Goal: Transaction & Acquisition: Purchase product/service

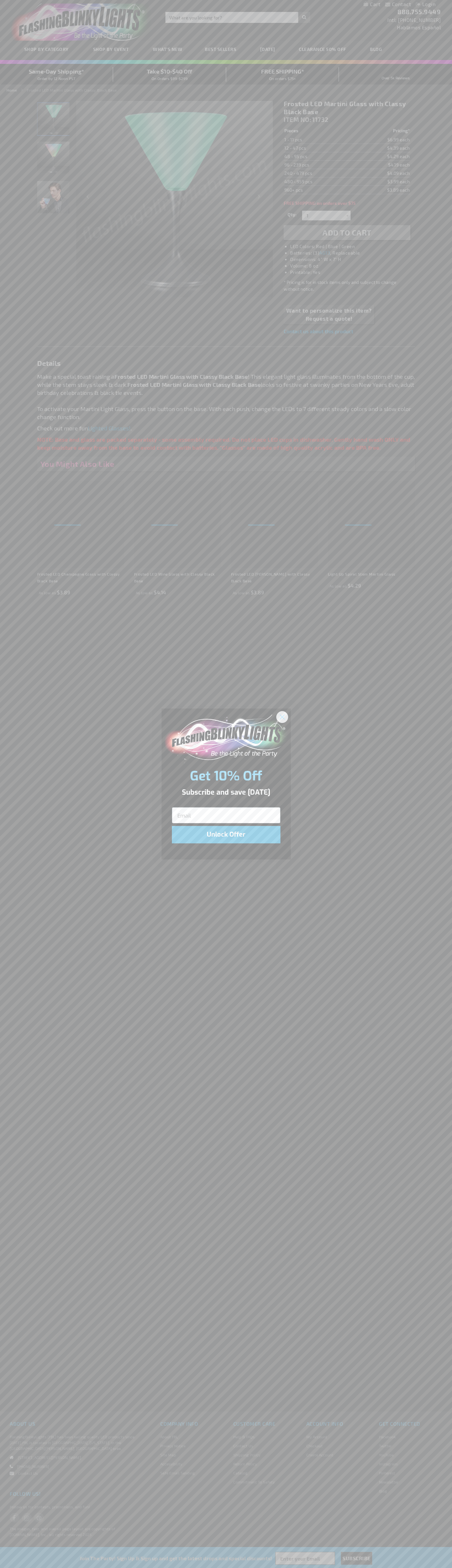
click at [282, 716] on icon "Close dialog" at bounding box center [281, 716] width 4 height 4
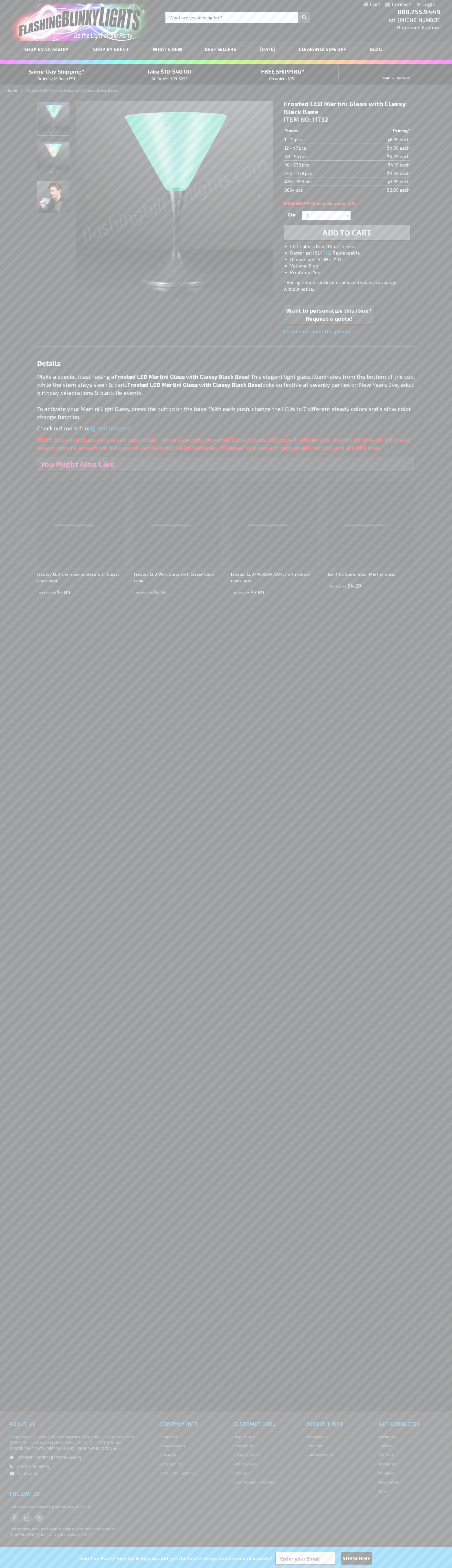
click at [353, 247] on li "LED Colors: Red | Blue | Green" at bounding box center [353, 247] width 126 height 7
click at [347, 233] on span "Add to Cart" at bounding box center [347, 232] width 49 height 9
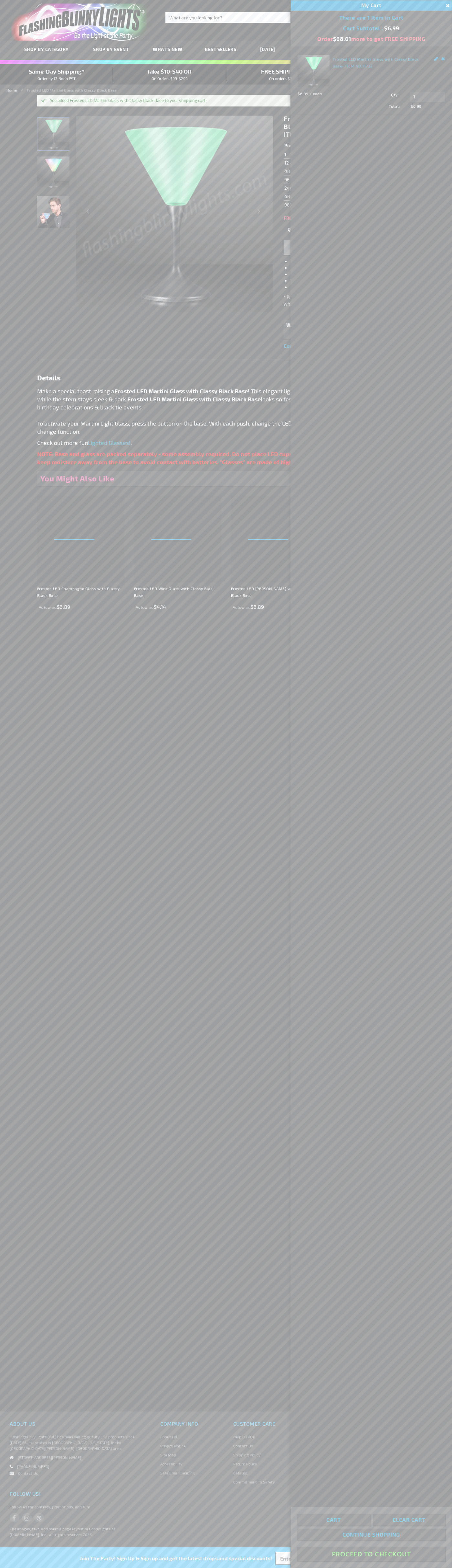
click at [371, 1554] on button "Proceed To Checkout" at bounding box center [371, 1554] width 148 height 15
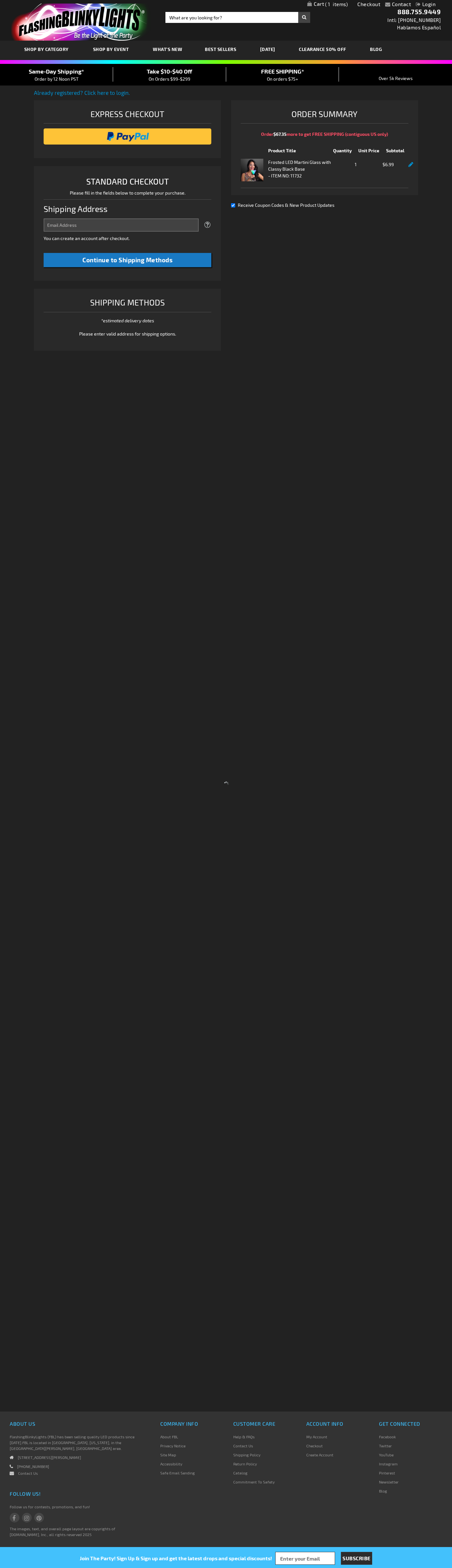
select select "US"
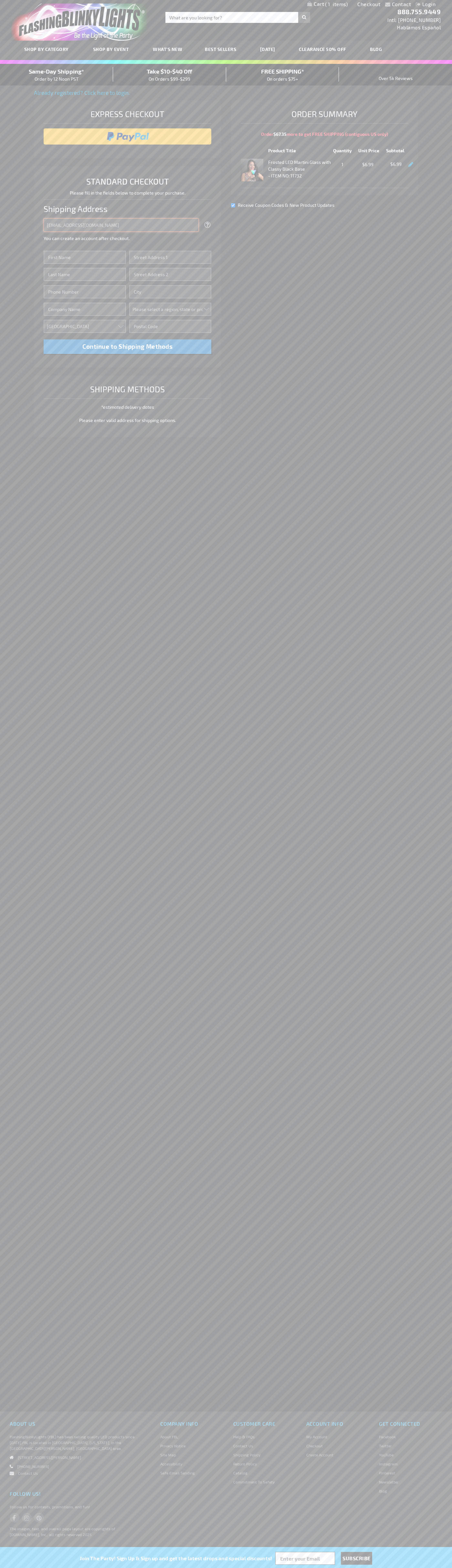
type input "johnsmith005@storebotmail.joonix.net"
type input "John"
type input "201 Colorado St"
type input "First floor"
type input "austin"
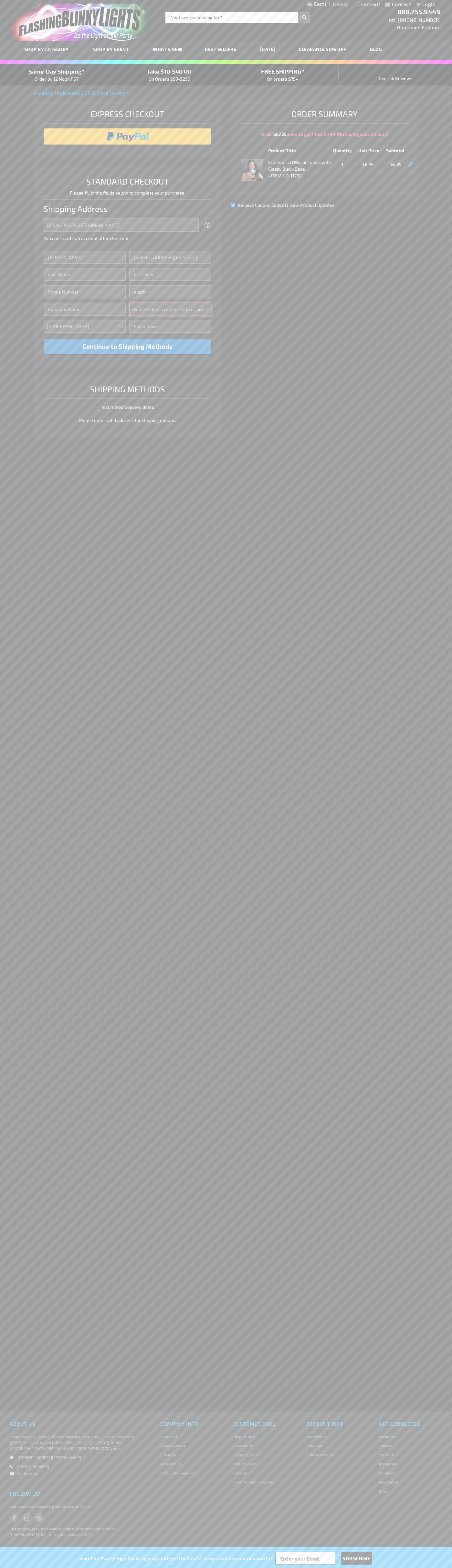
select select "57"
type input "78701"
type input "Smith"
type input "6502530000"
type input "John Smith"
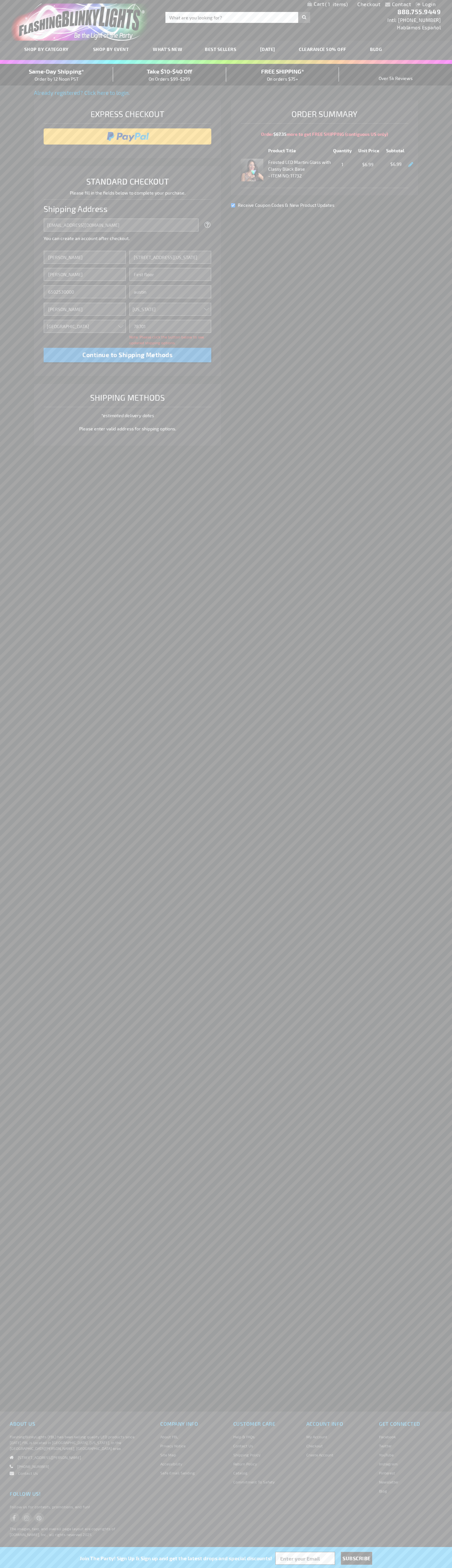
click at [57, 75] on div "Same-Day Shipping* Order by 12 Noon PST" at bounding box center [57, 74] width 113 height 15
click at [127, 136] on input "image" at bounding box center [127, 136] width 161 height 13
